Goal: Communication & Community: Answer question/provide support

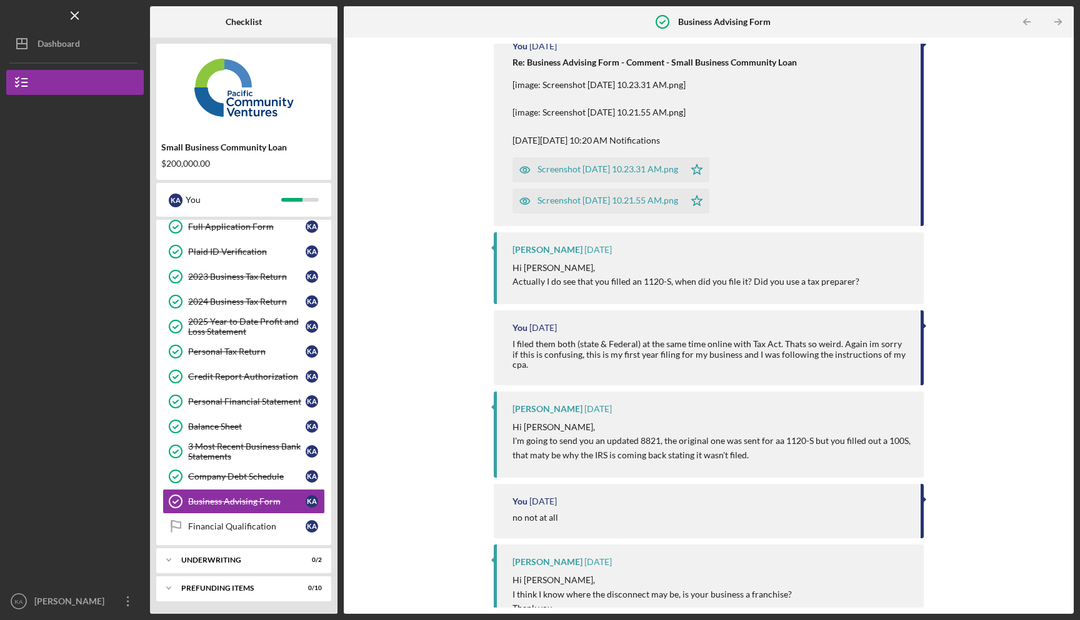
scroll to position [891, 0]
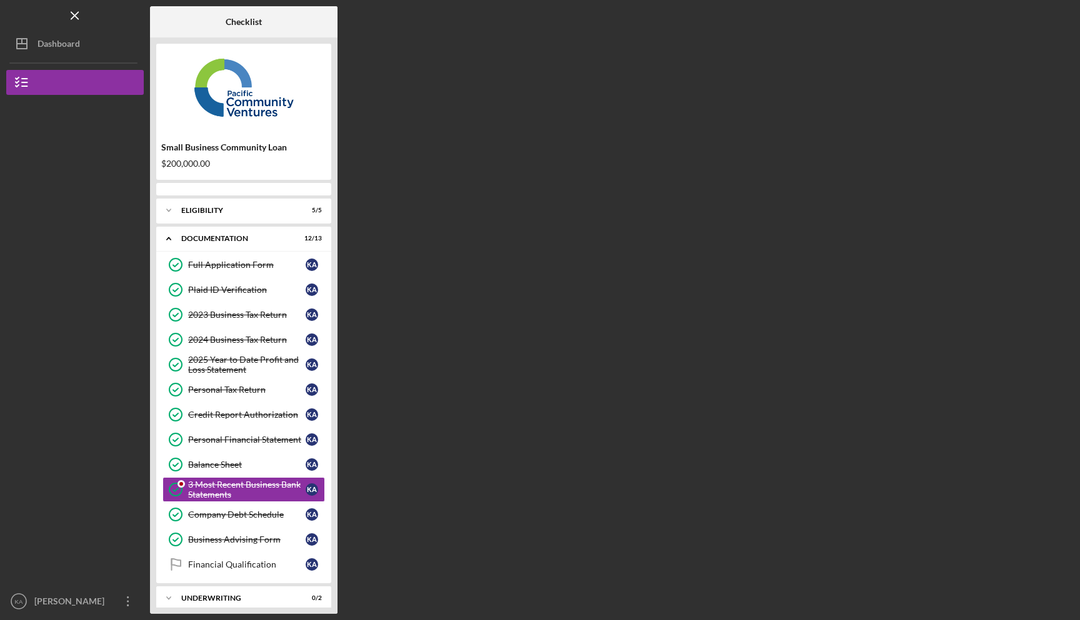
scroll to position [38, 0]
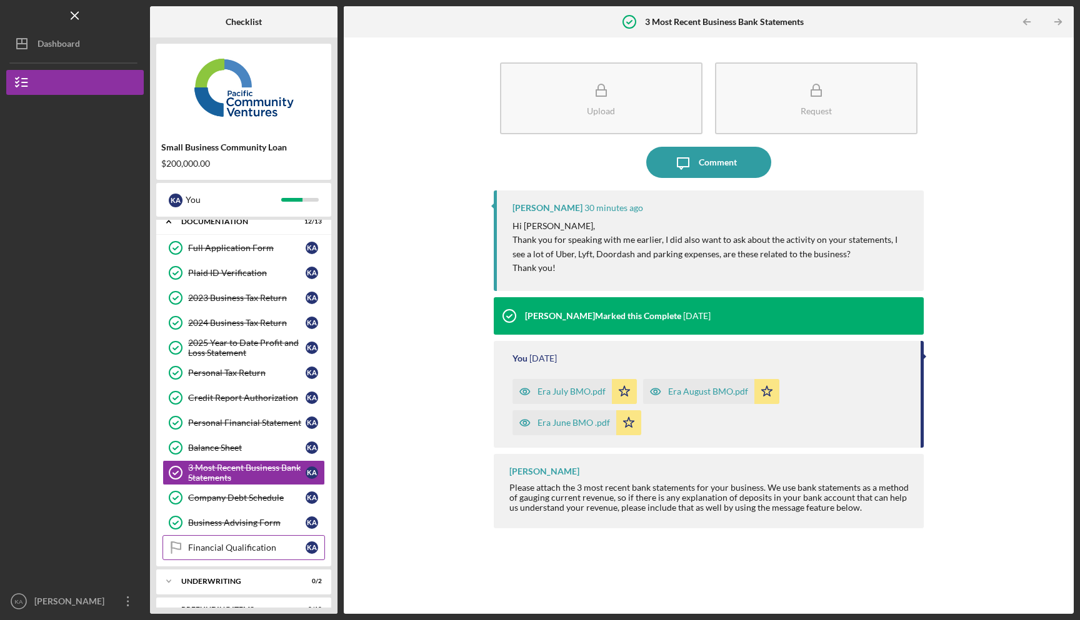
click at [225, 539] on link "Financial Qualification Financial Qualification K A" at bounding box center [243, 547] width 162 height 25
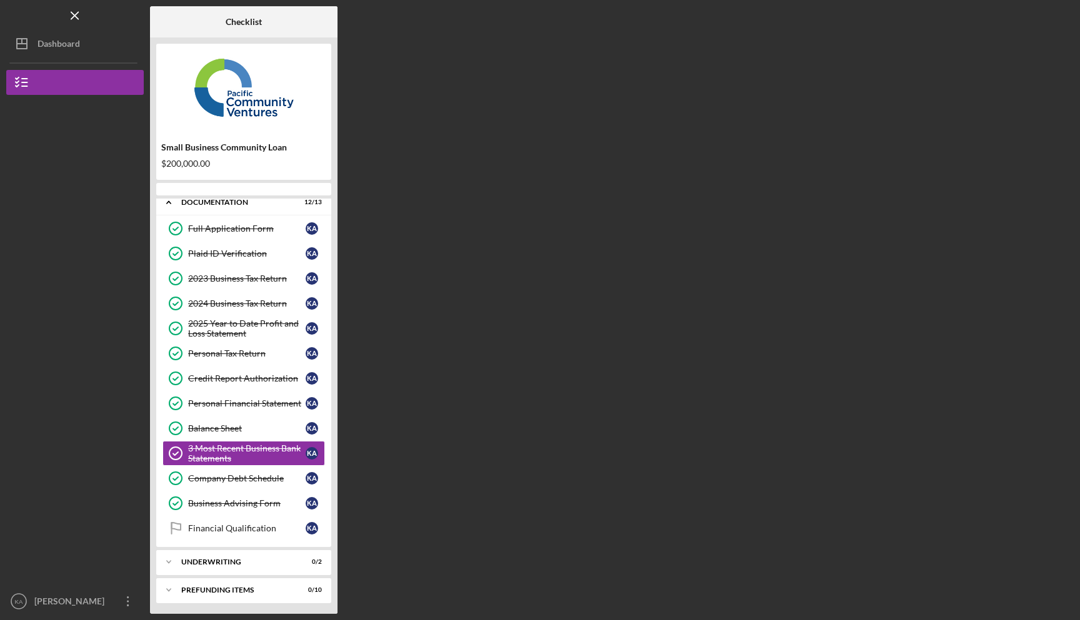
scroll to position [38, 0]
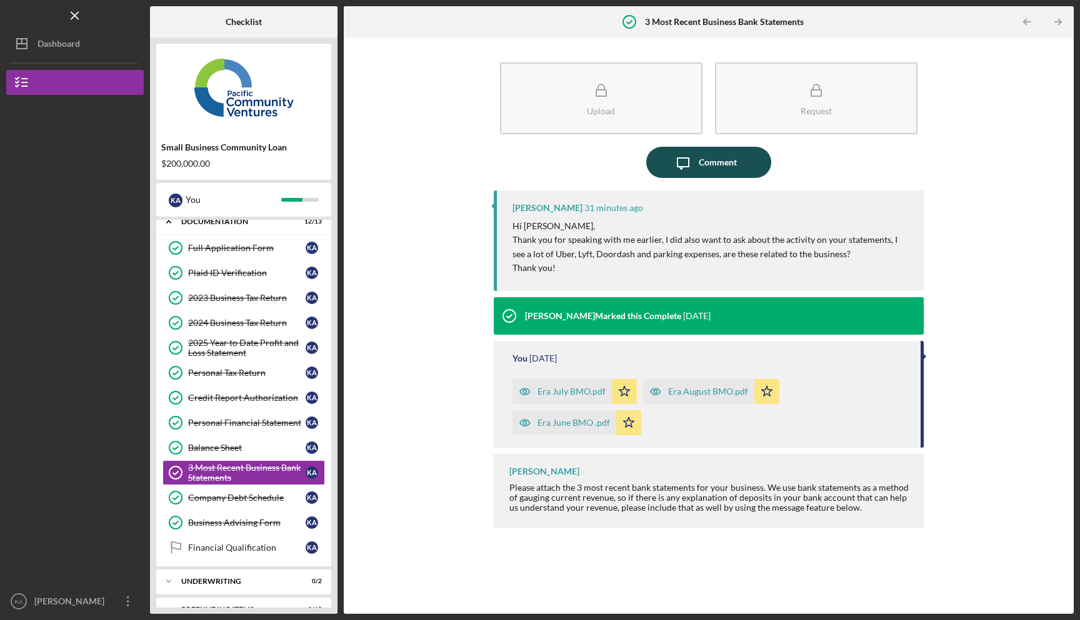
click at [680, 172] on icon "Icon/Message" at bounding box center [682, 162] width 31 height 31
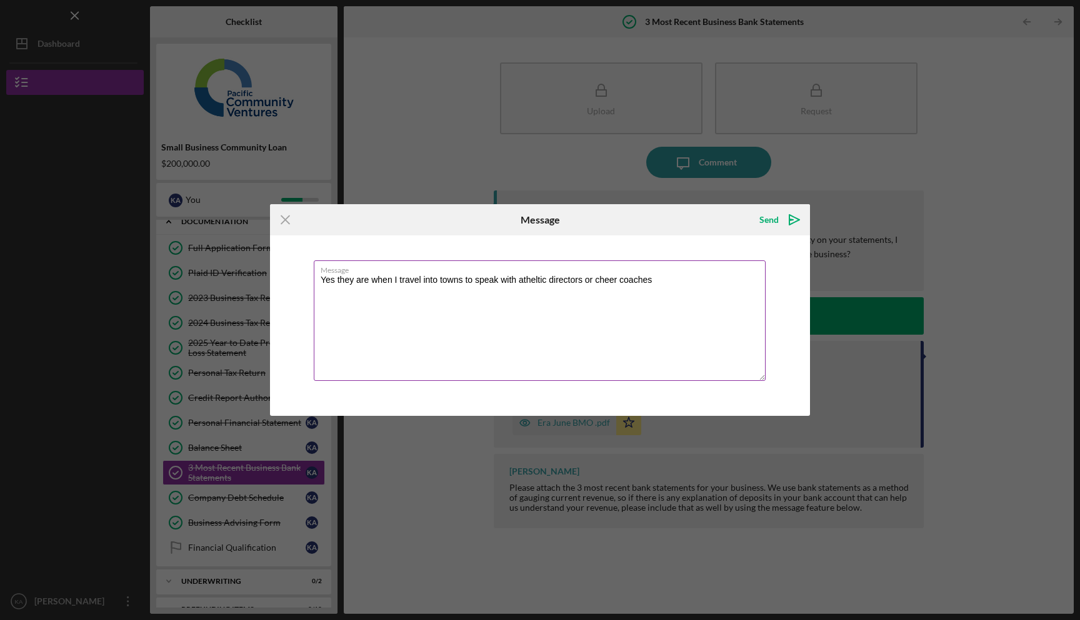
click at [541, 286] on textarea "Yes they are when I travel into towns to speak with atheltic directors or cheer…" at bounding box center [540, 321] width 452 height 121
click at [536, 281] on textarea "Yes they are when I travel into towns to speak with atheltic directors or cheer…" at bounding box center [540, 321] width 452 height 121
click at [536, 280] on textarea "Yes they are when I travel into towns to speak with atheltic directors or cheer…" at bounding box center [540, 321] width 452 height 121
click at [657, 283] on textarea "Yes they are when I travel into towns to speak with athletic directors or cheer…" at bounding box center [540, 321] width 452 height 121
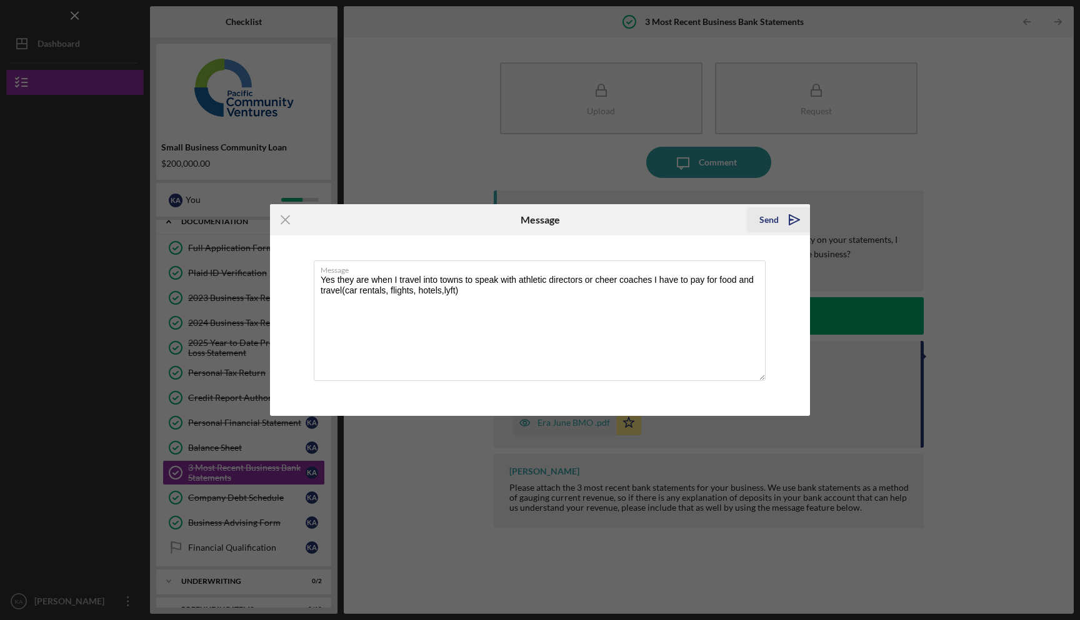
type textarea "Yes they are when I travel into towns to speak with athletic directors or cheer…"
click at [794, 216] on icon "Icon/icon-invite-send" at bounding box center [793, 219] width 31 height 31
